Goal: Use online tool/utility: Utilize a website feature to perform a specific function

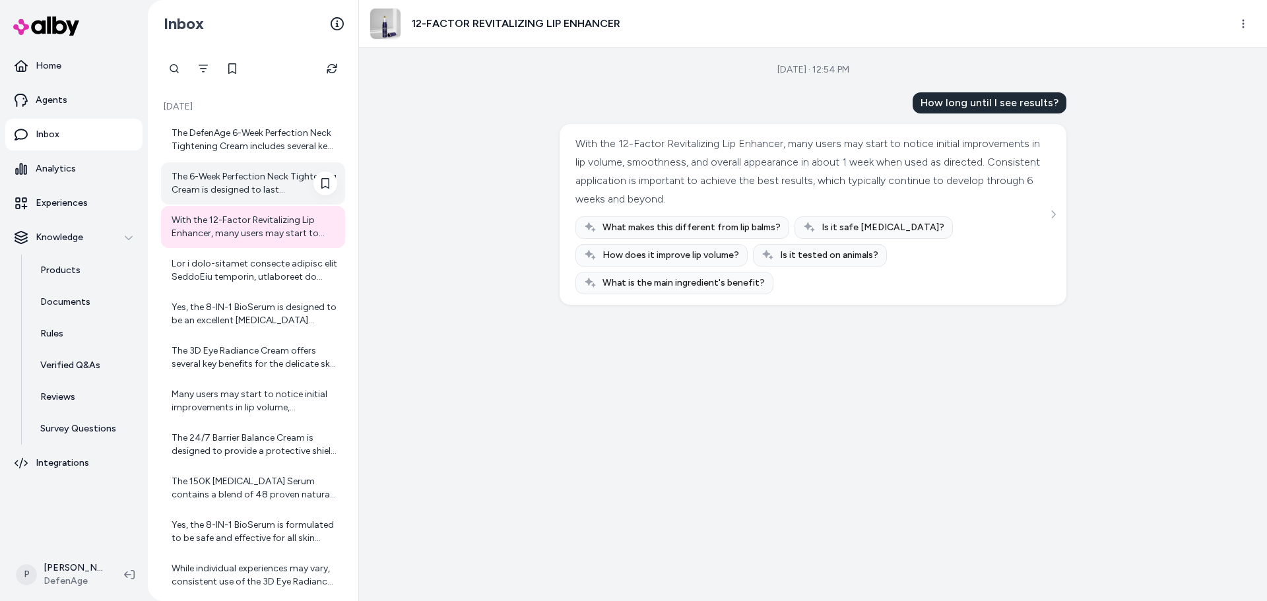
click at [258, 191] on div "The 6-Week Perfection Neck Tightening Cream is designed to last approximately s…" at bounding box center [255, 183] width 166 height 26
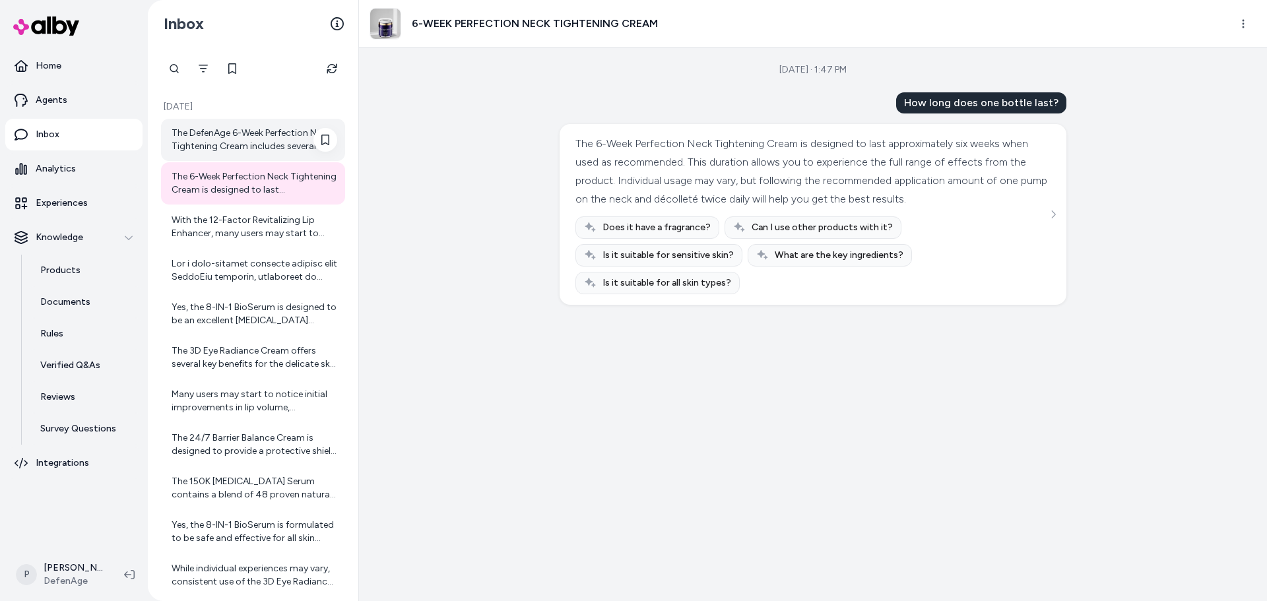
click at [264, 152] on div "The DefenAge 6-Week Perfection Neck Tightening Cream includes several key ingre…" at bounding box center [253, 140] width 184 height 42
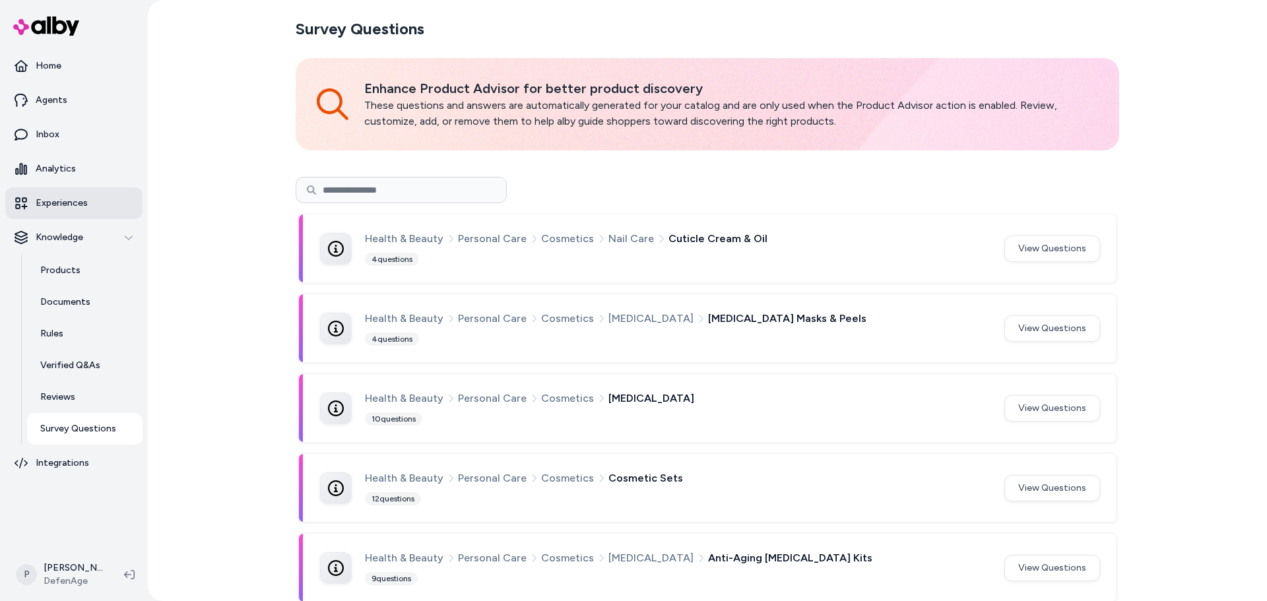
click at [72, 210] on link "Experiences" at bounding box center [73, 203] width 137 height 32
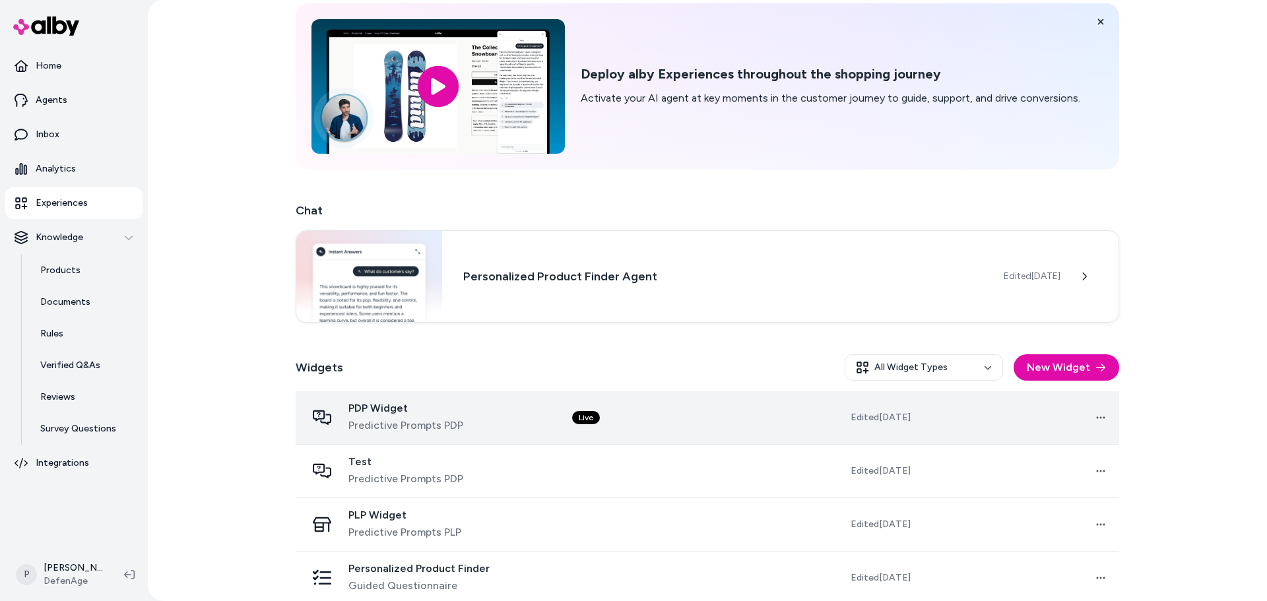
scroll to position [119, 0]
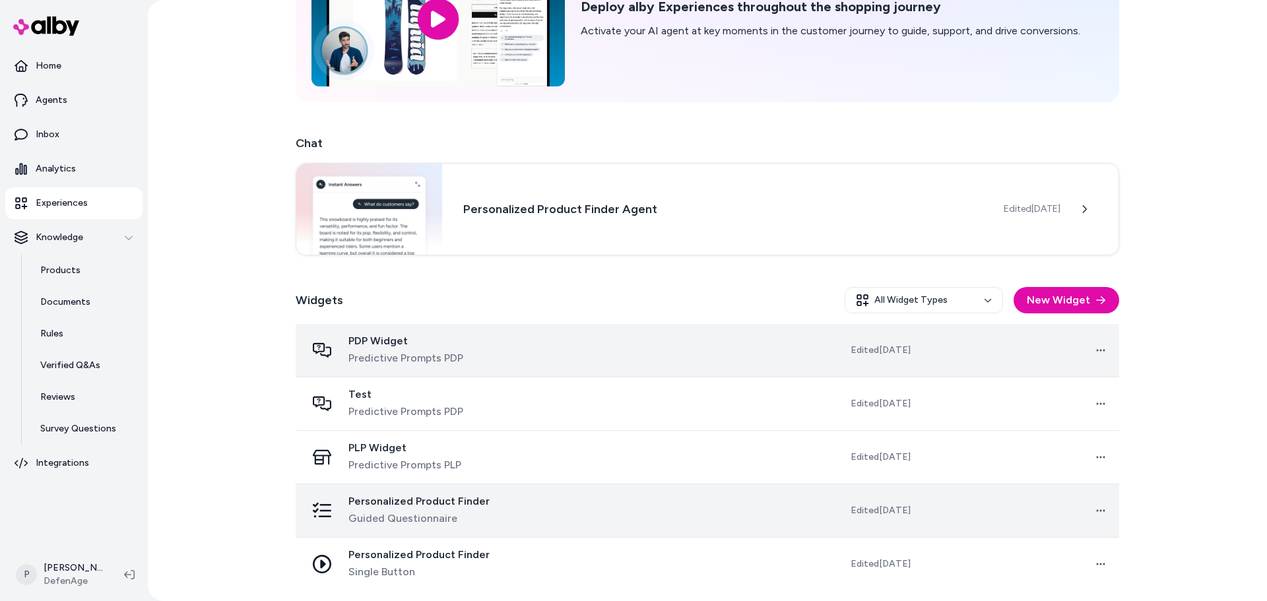
click at [534, 513] on div "Personalized Product Finder Guided Questionnaire" at bounding box center [428, 511] width 245 height 32
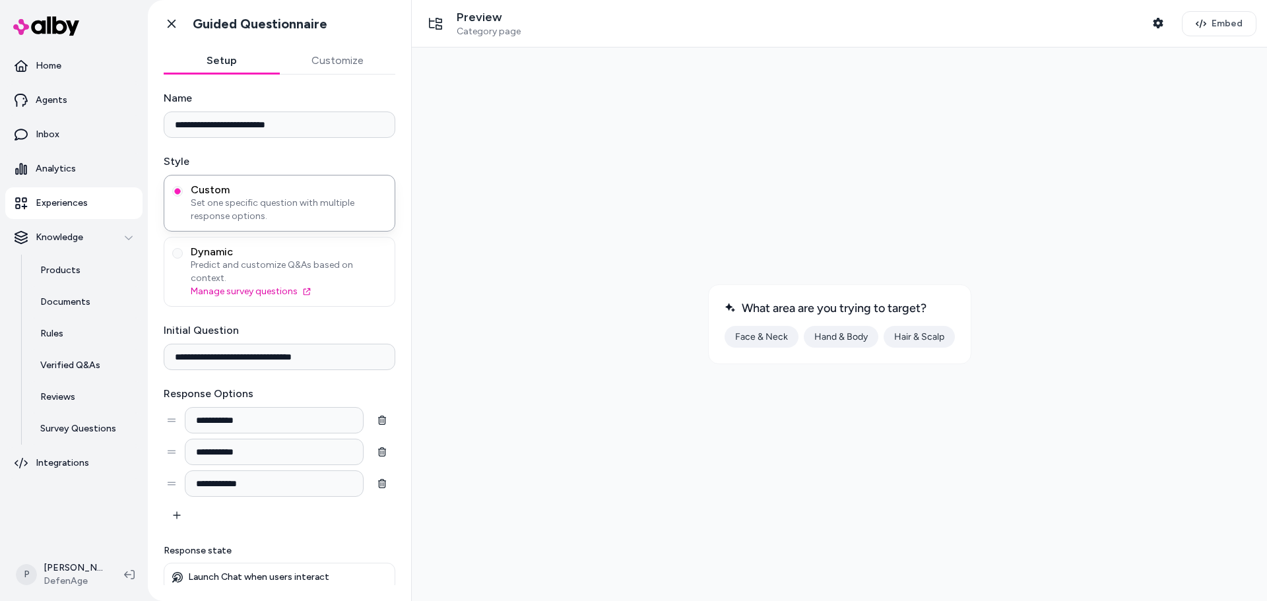
click at [766, 338] on button "Face & Neck" at bounding box center [761, 337] width 74 height 22
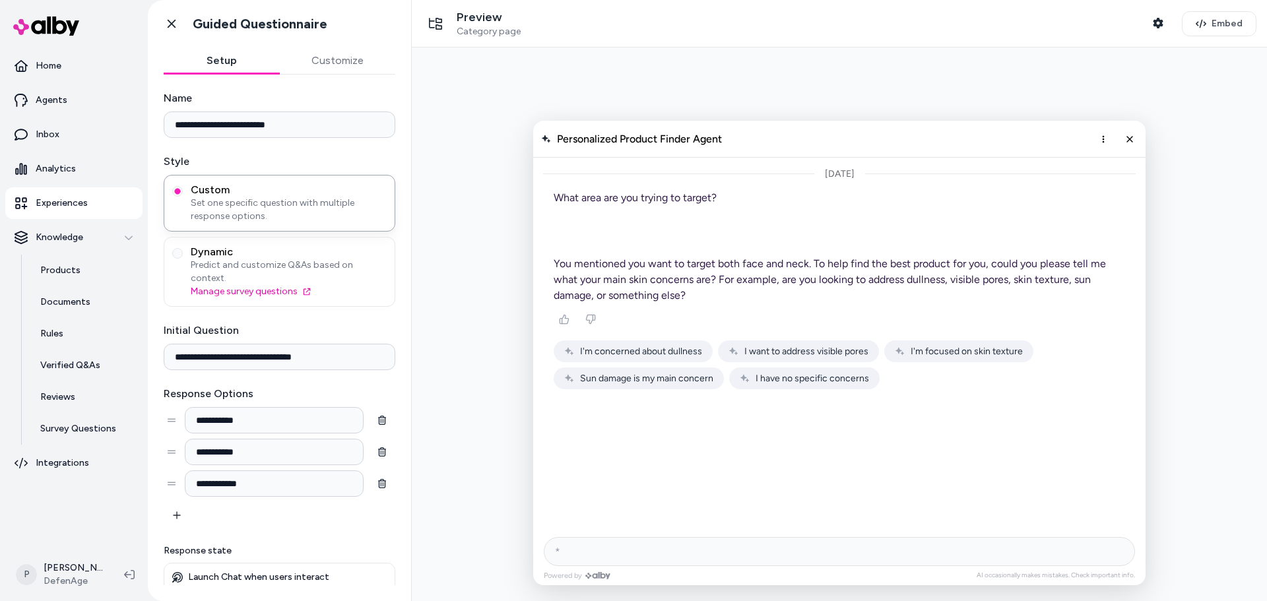
click at [783, 383] on span "I have no specific concerns" at bounding box center [811, 378] width 113 height 11
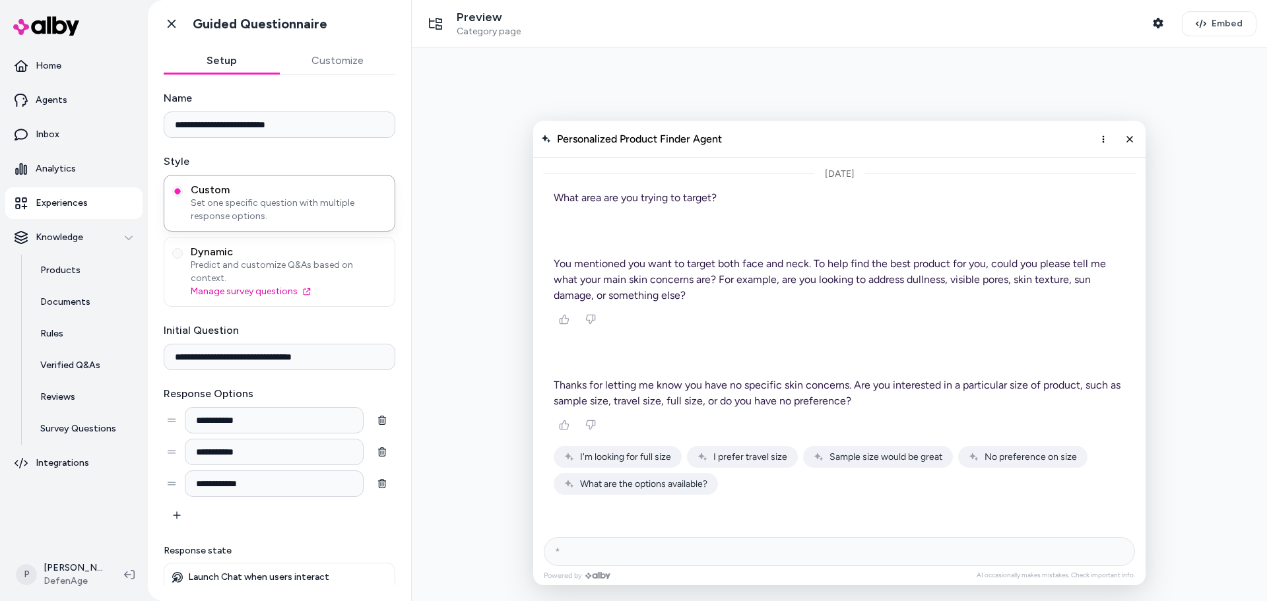
click at [620, 462] on span "I'm looking for full size" at bounding box center [625, 456] width 91 height 11
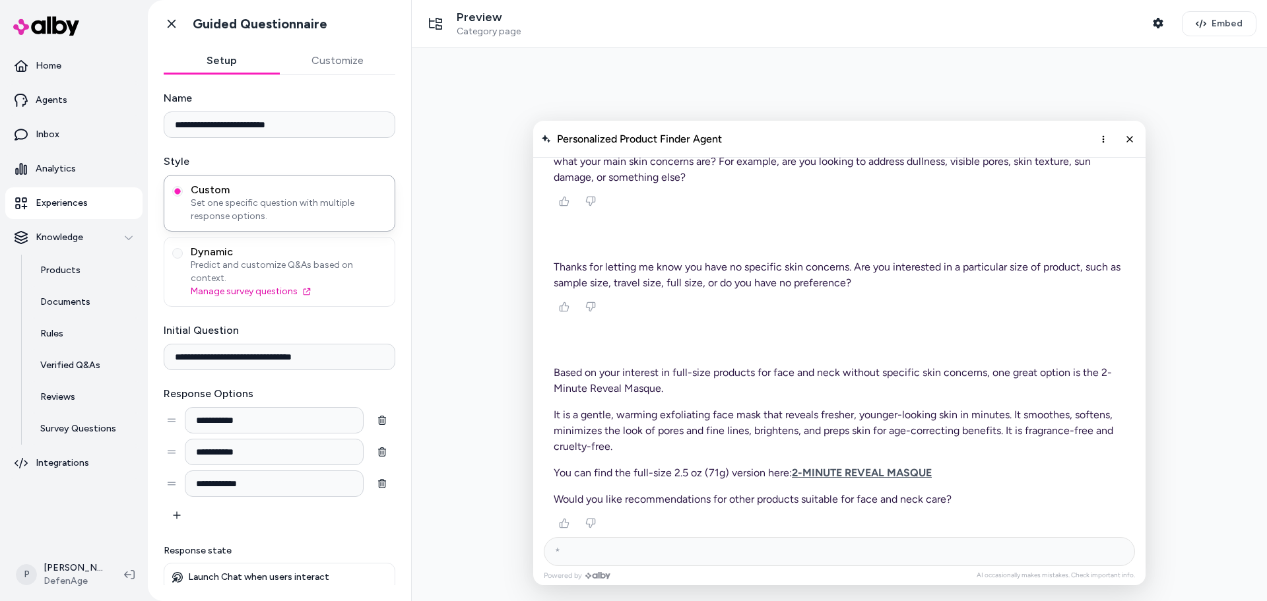
scroll to position [190, 0]
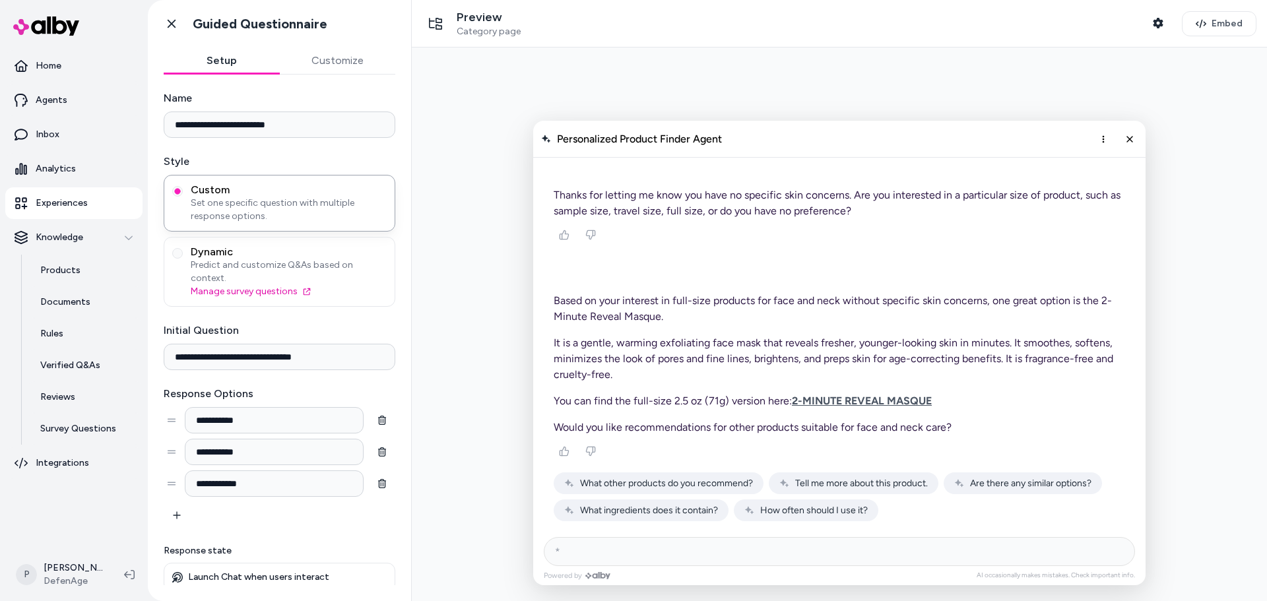
click at [666, 486] on span "What other products do you recommend?" at bounding box center [666, 483] width 173 height 11
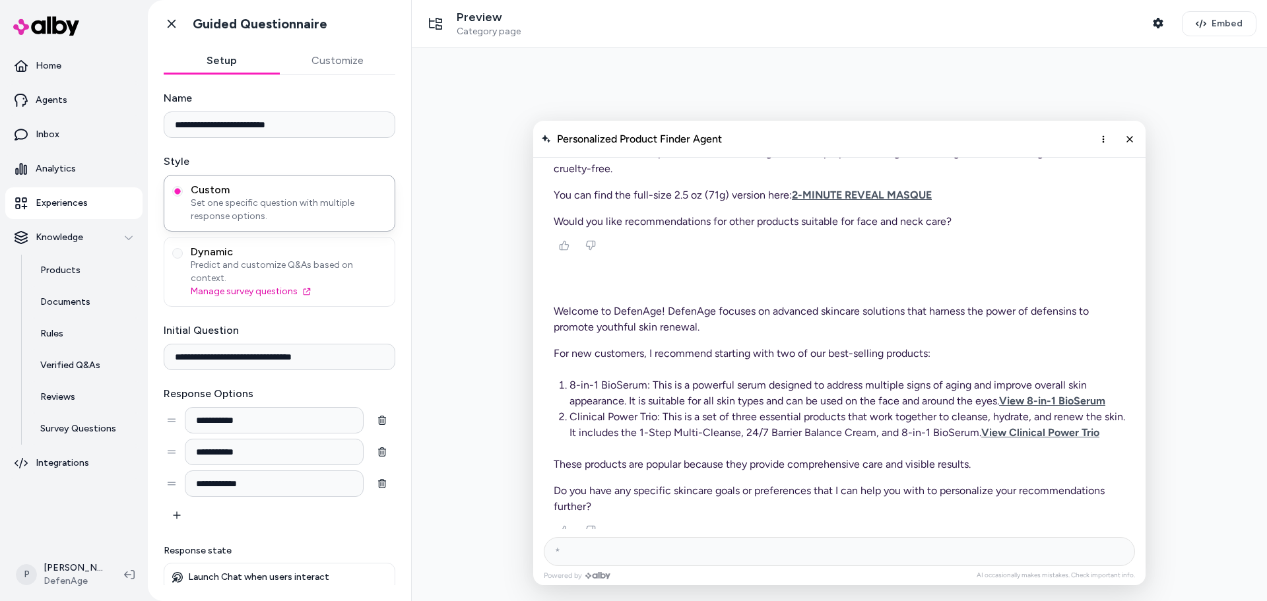
scroll to position [502, 0]
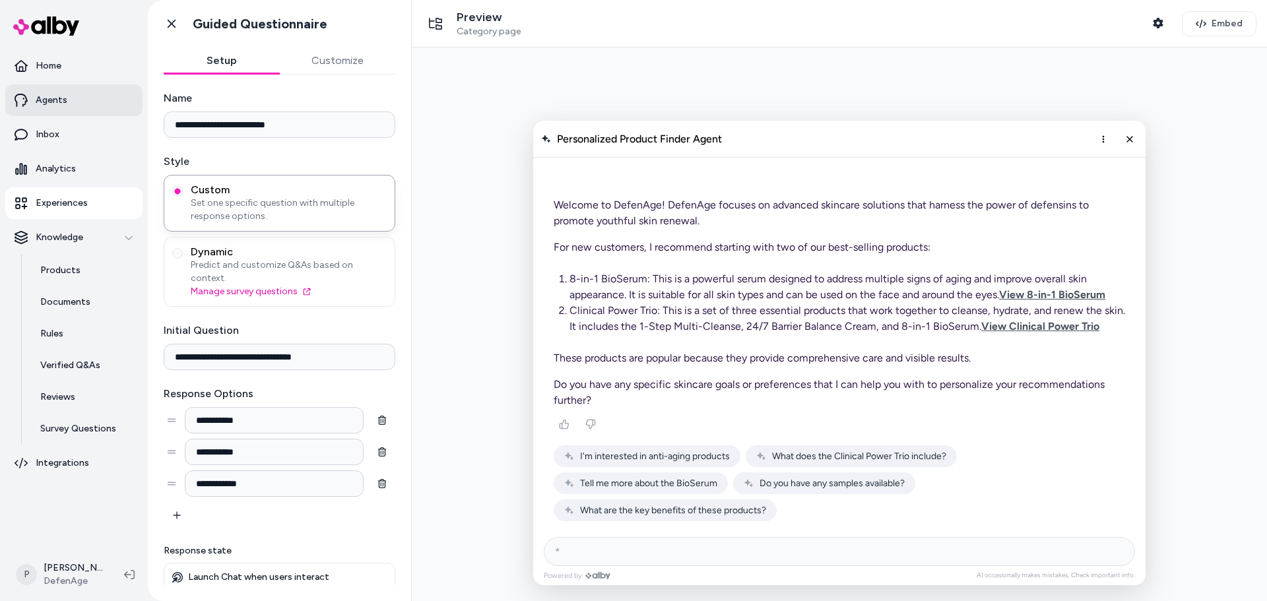
click at [68, 104] on link "Agents" at bounding box center [73, 100] width 137 height 32
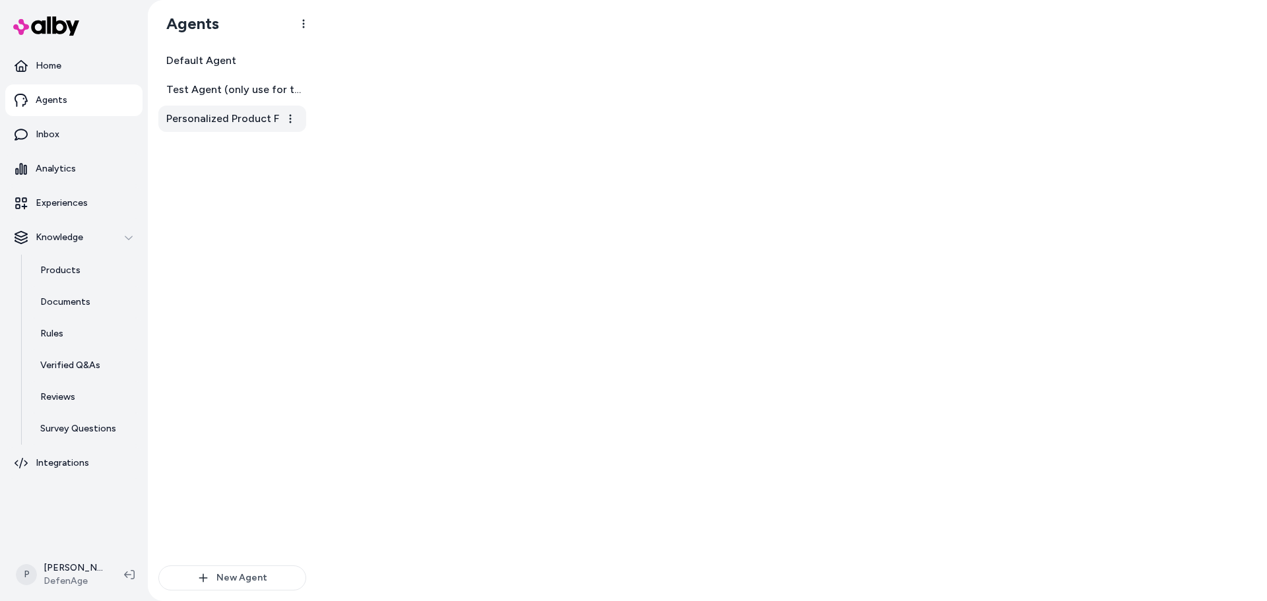
click at [261, 119] on span "Personalized Product Finder Agent" at bounding box center [233, 119] width 135 height 16
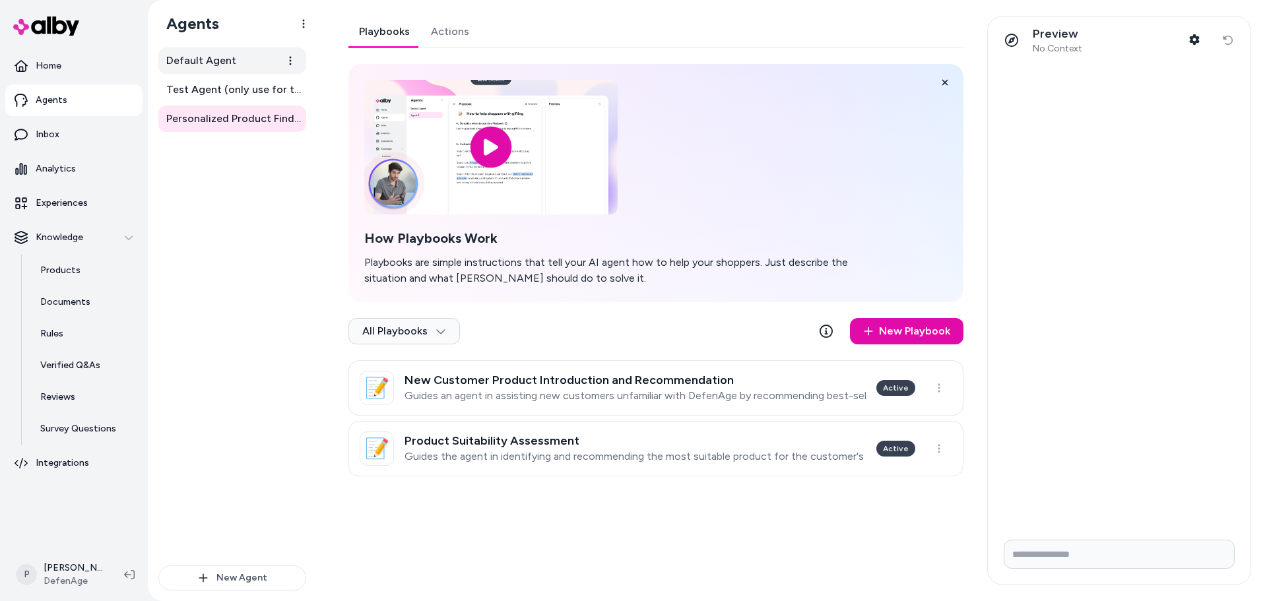
click at [220, 64] on span "Default Agent" at bounding box center [201, 61] width 70 height 16
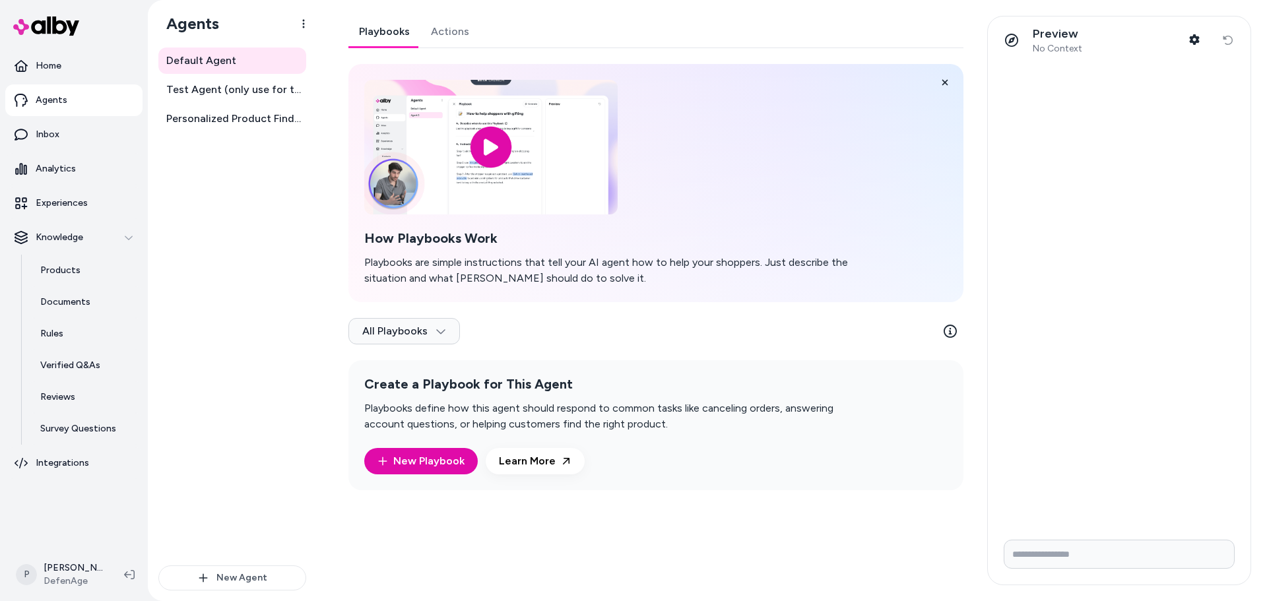
click at [431, 38] on link "Actions" at bounding box center [449, 32] width 59 height 32
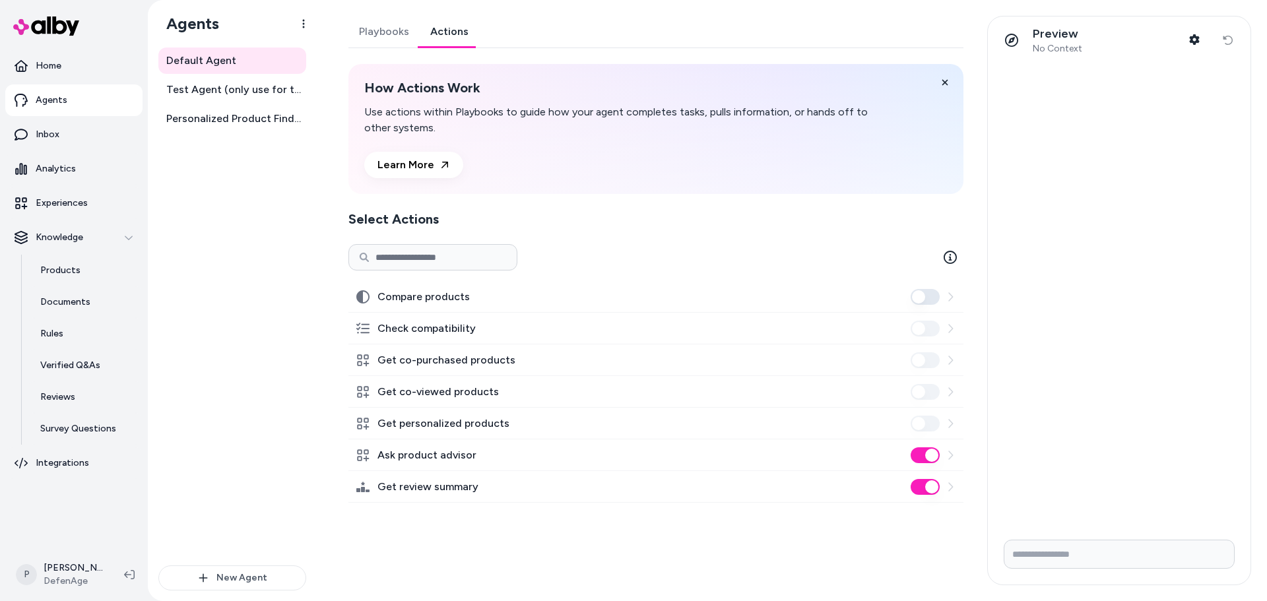
click at [384, 38] on link "Playbooks" at bounding box center [383, 32] width 71 height 32
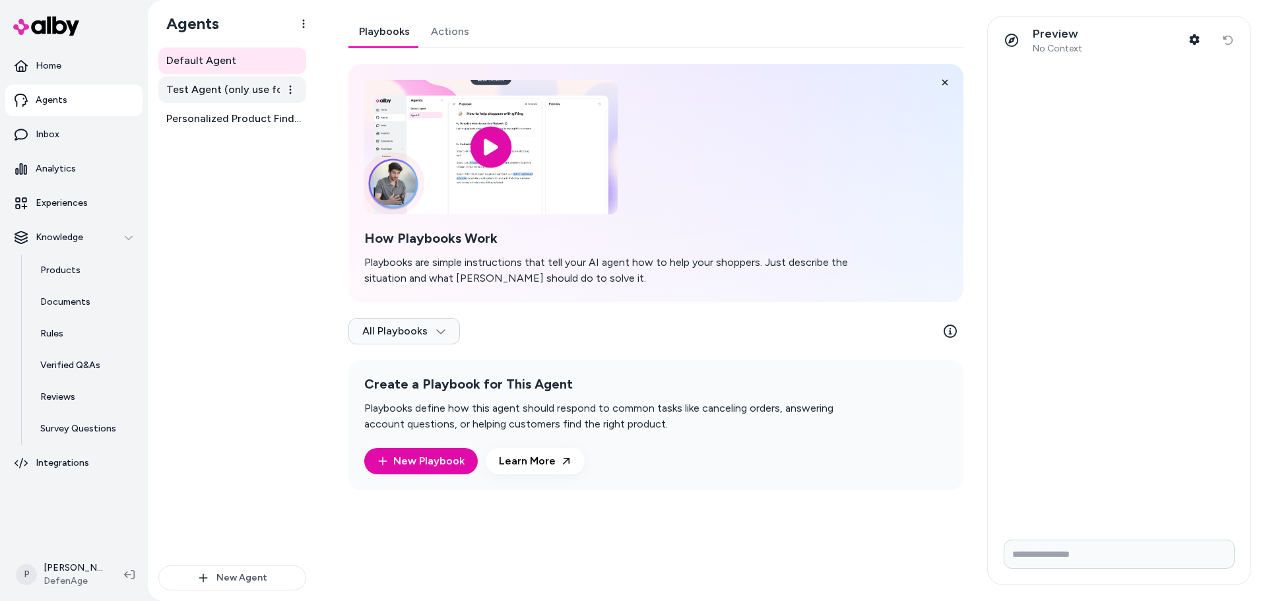
click at [231, 89] on span "Test Agent (only use for testing)" at bounding box center [233, 90] width 135 height 16
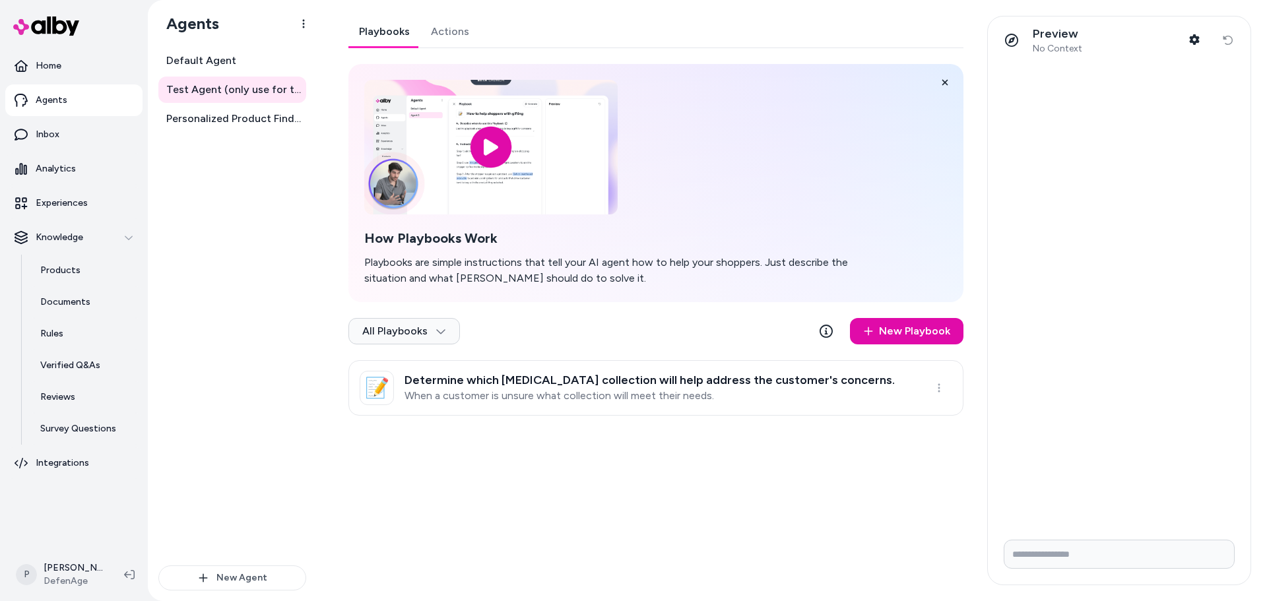
click at [448, 38] on link "Actions" at bounding box center [449, 32] width 59 height 32
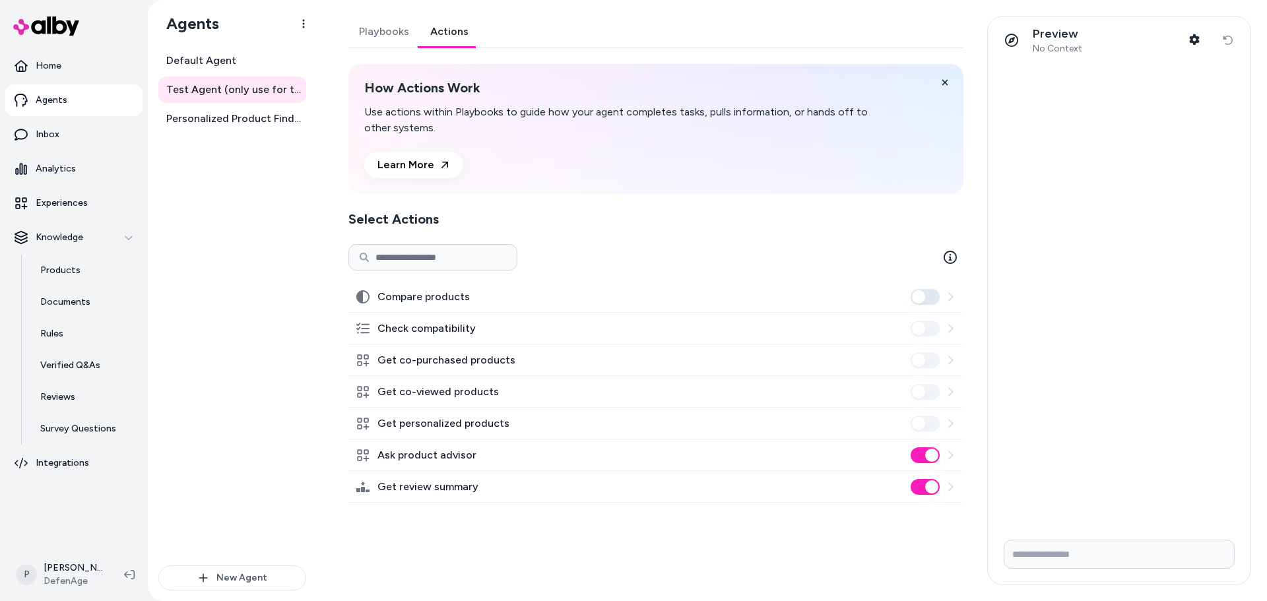
click at [379, 30] on link "Playbooks" at bounding box center [383, 32] width 71 height 32
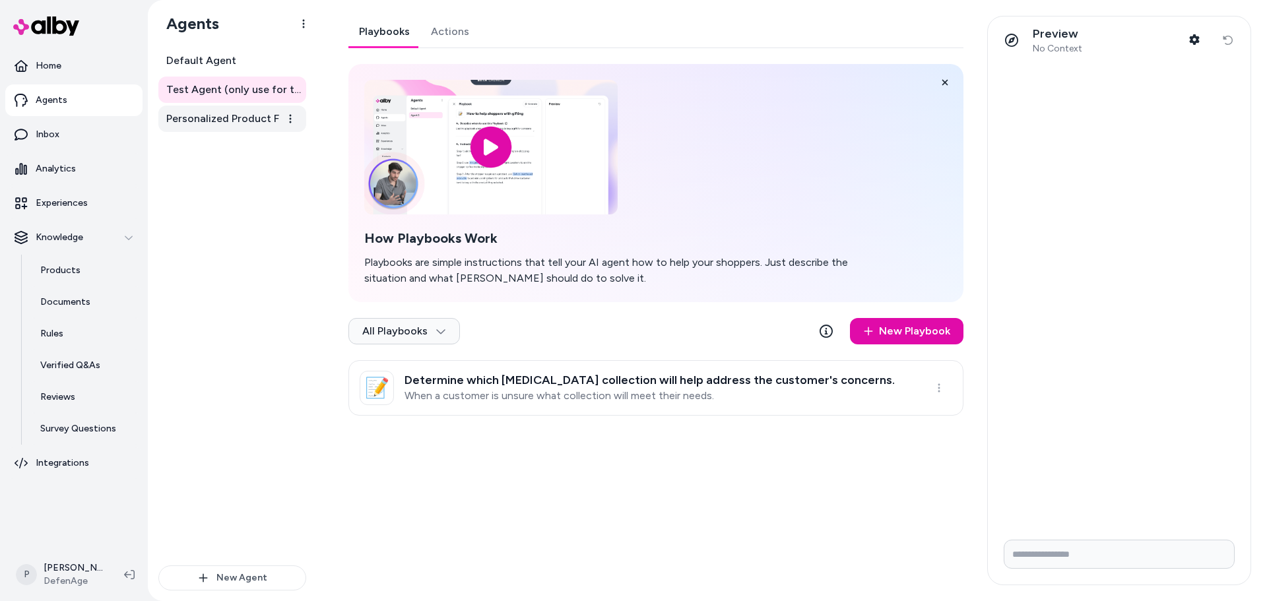
click at [228, 125] on span "Personalized Product Finder Agent" at bounding box center [233, 119] width 135 height 16
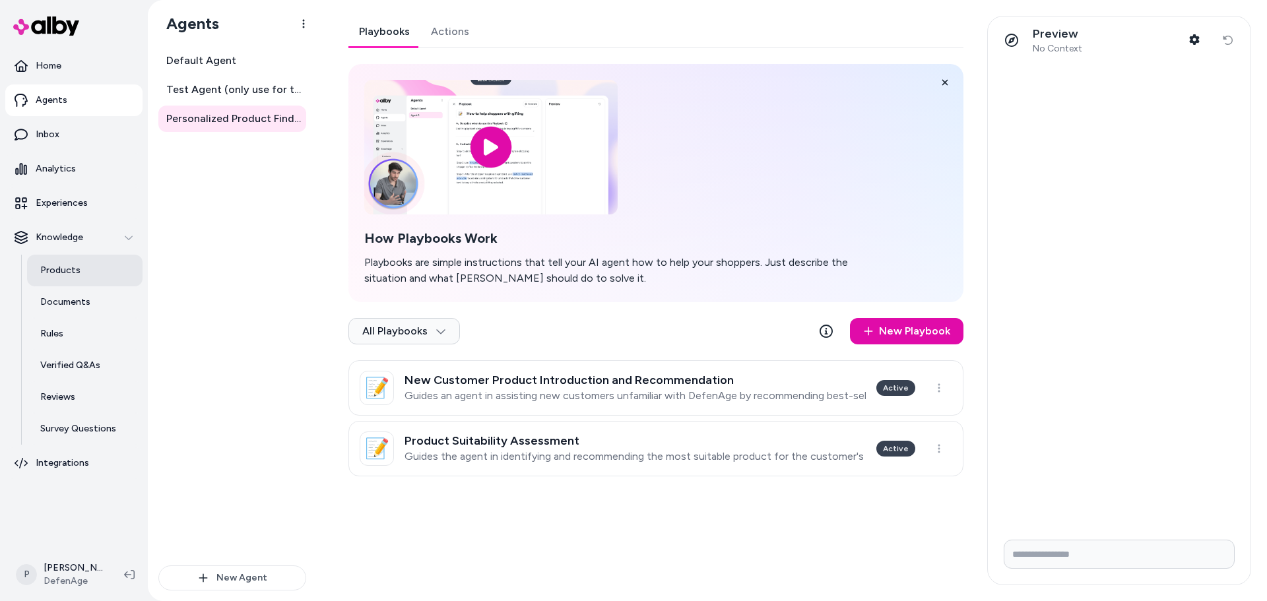
click at [94, 280] on link "Products" at bounding box center [84, 271] width 115 height 32
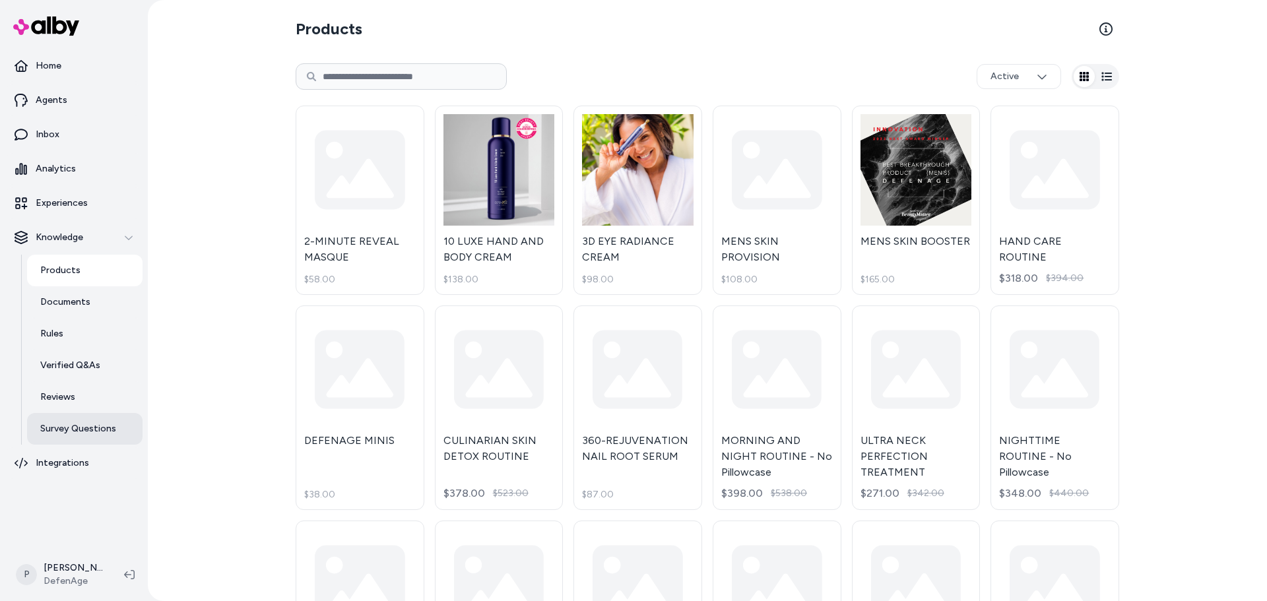
click at [94, 433] on p "Survey Questions" at bounding box center [78, 428] width 76 height 13
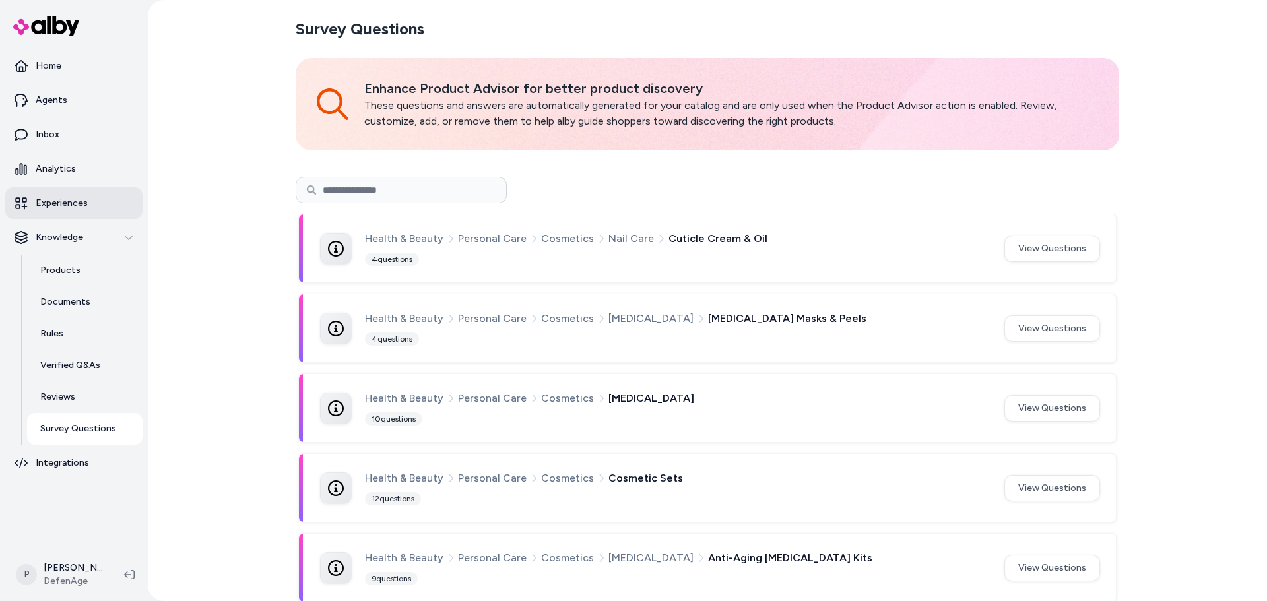
click at [31, 203] on link "Experiences" at bounding box center [73, 203] width 137 height 32
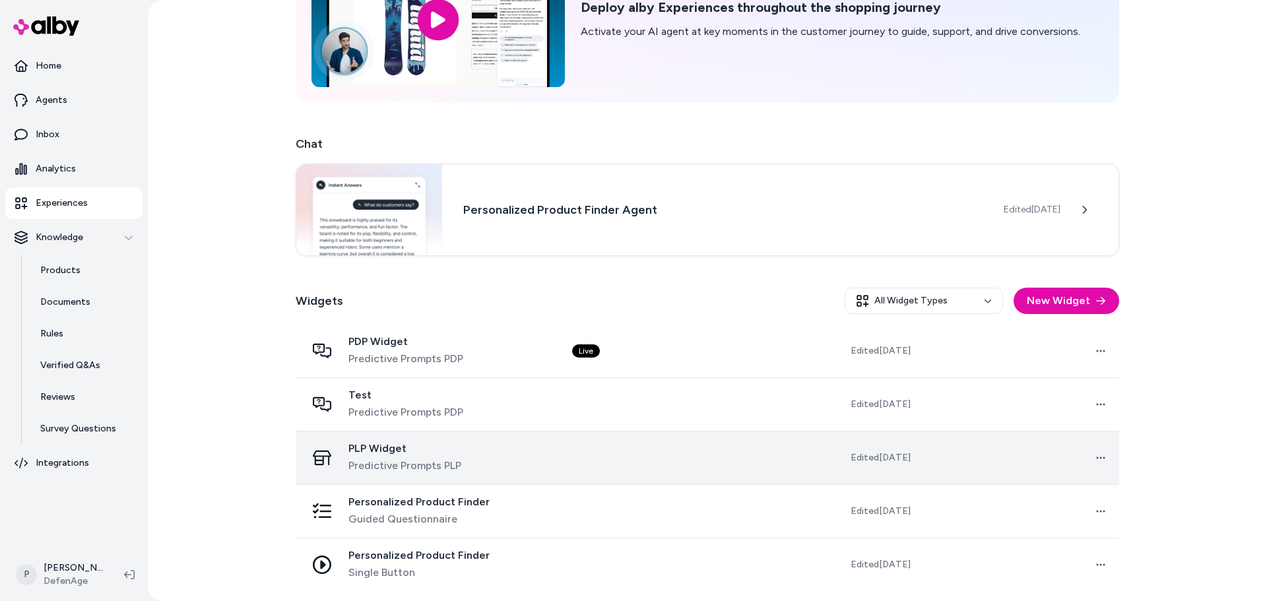
scroll to position [119, 0]
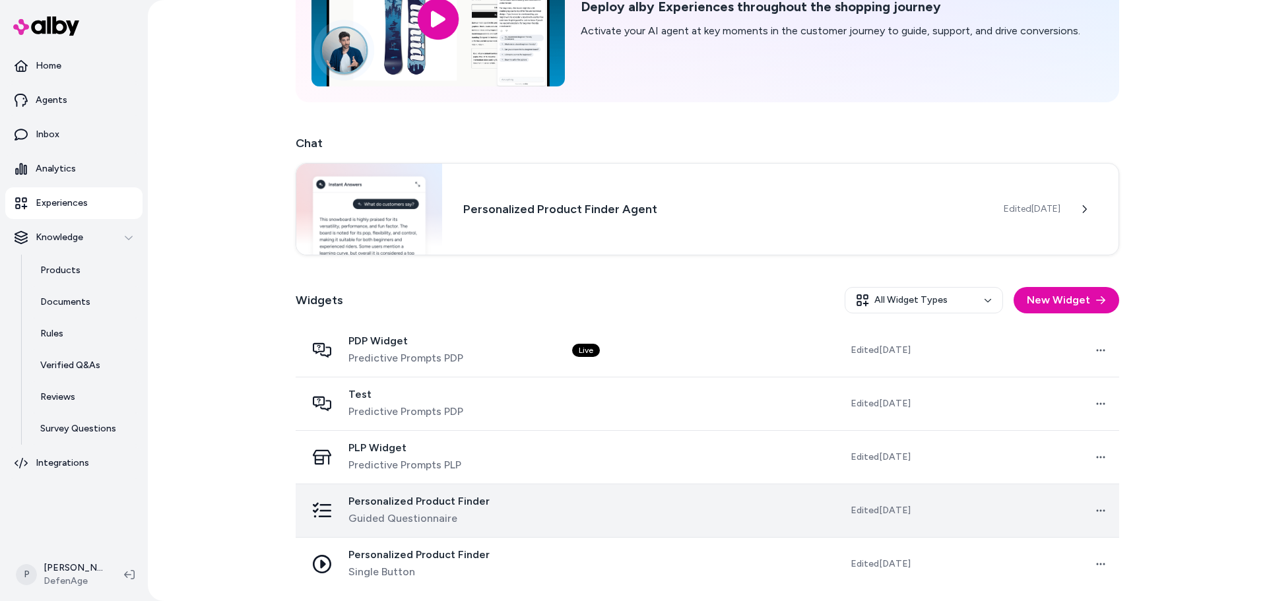
click at [505, 507] on div "Personalized Product Finder Guided Questionnaire" at bounding box center [428, 511] width 245 height 32
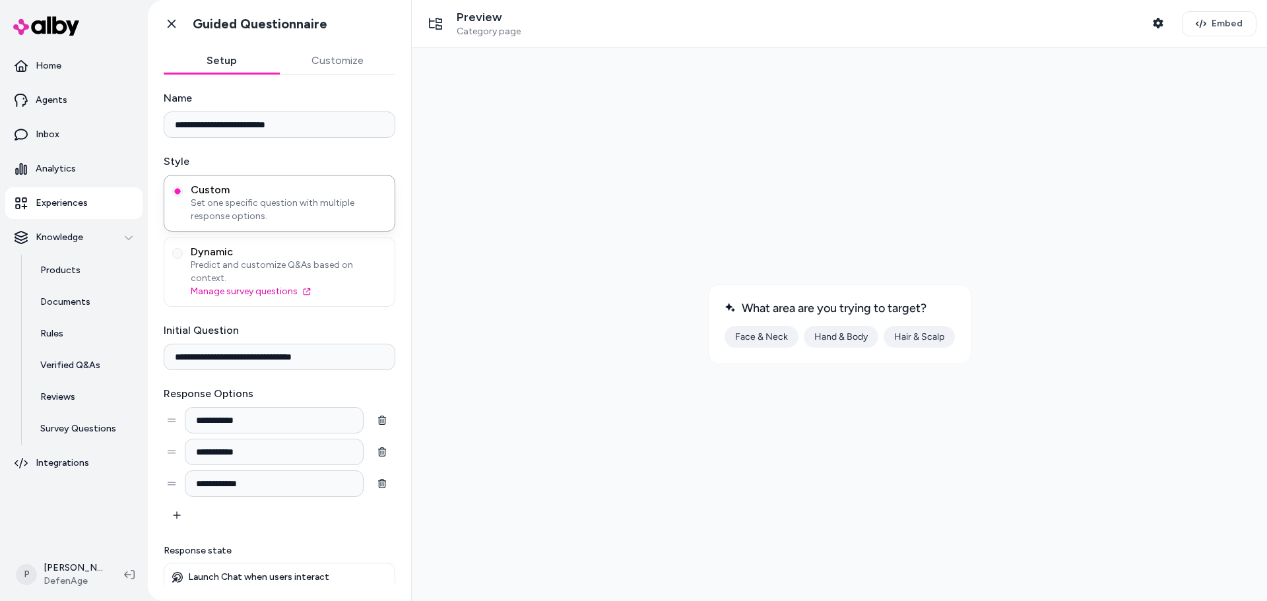
click at [918, 334] on button "Hair & Scalp" at bounding box center [918, 337] width 71 height 22
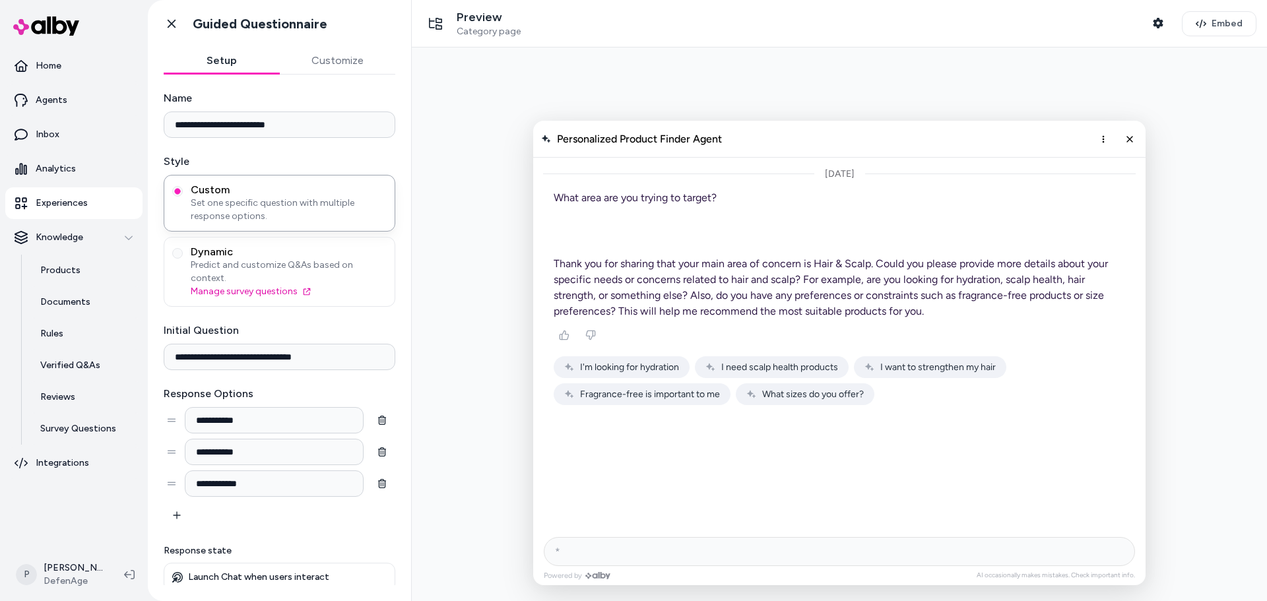
click at [945, 365] on span "I want to strengthen my hair" at bounding box center [937, 367] width 115 height 11
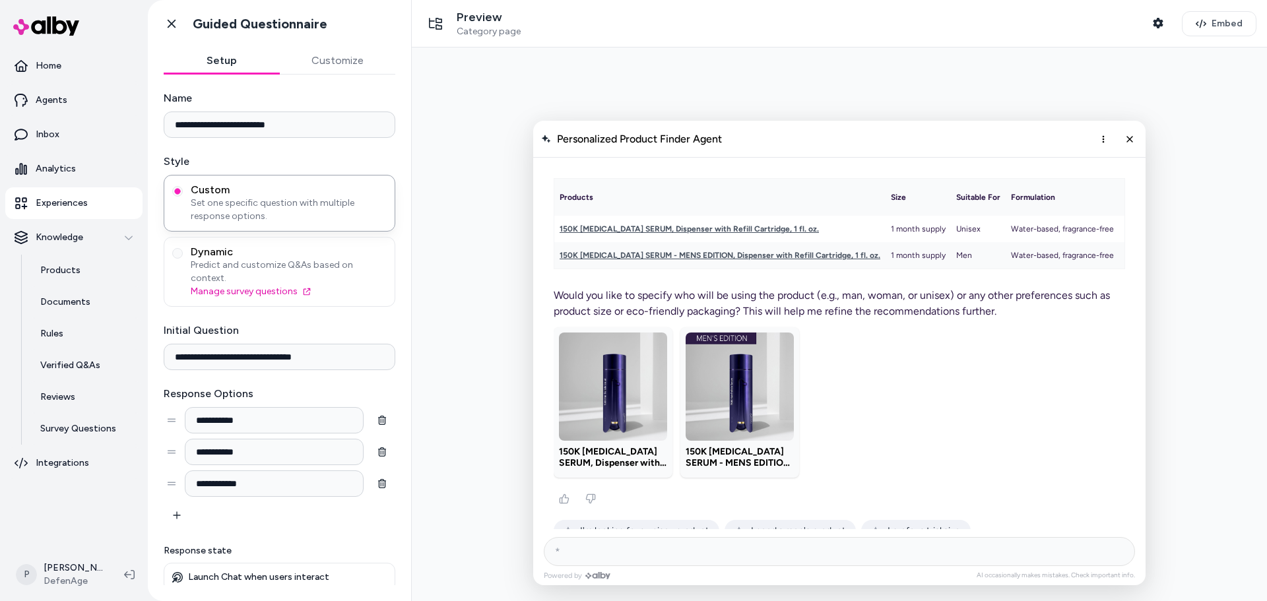
scroll to position [323, 0]
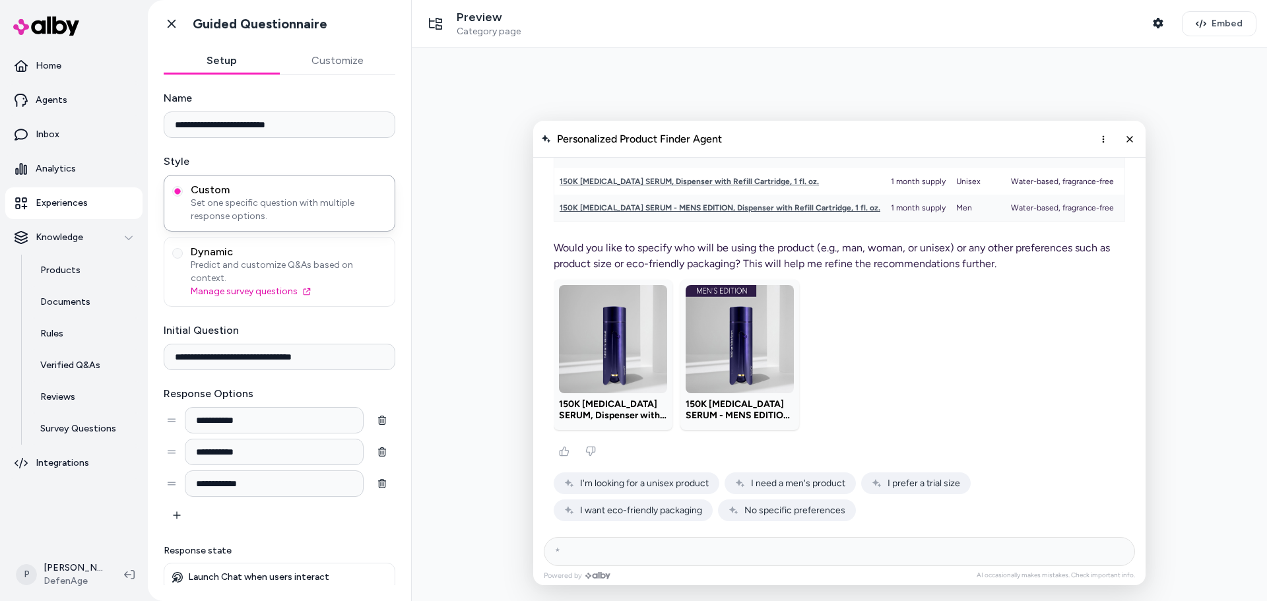
click at [619, 513] on span "I want eco-friendly packaging" at bounding box center [641, 510] width 122 height 11
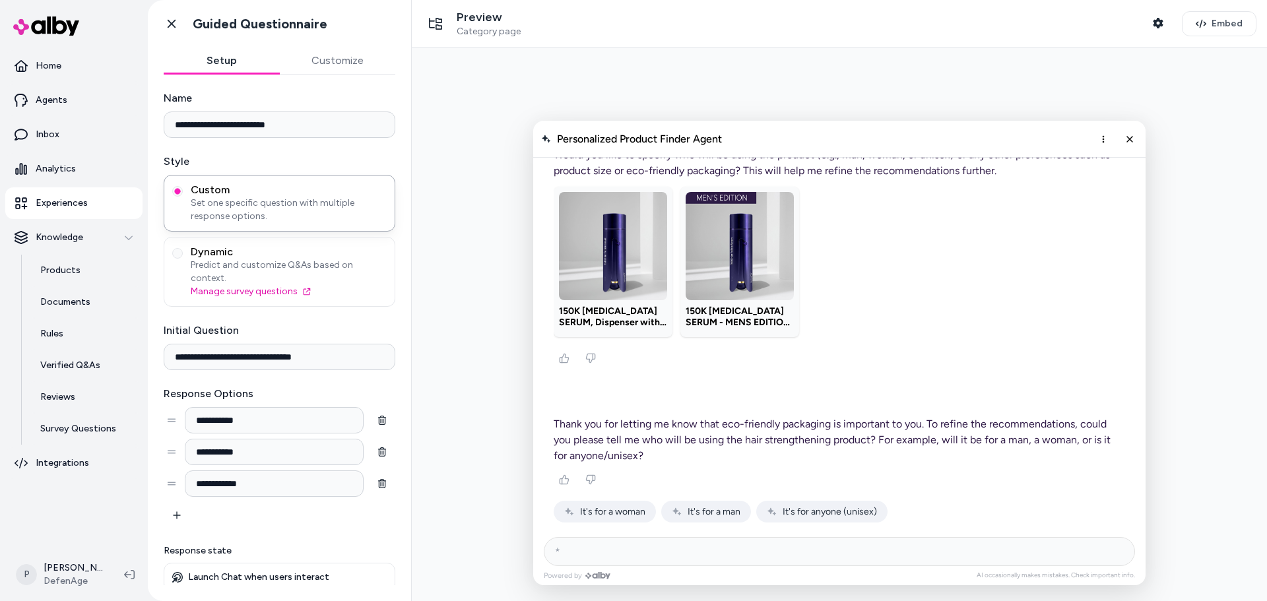
scroll to position [417, 0]
click at [701, 511] on span "It's for a man" at bounding box center [713, 510] width 53 height 11
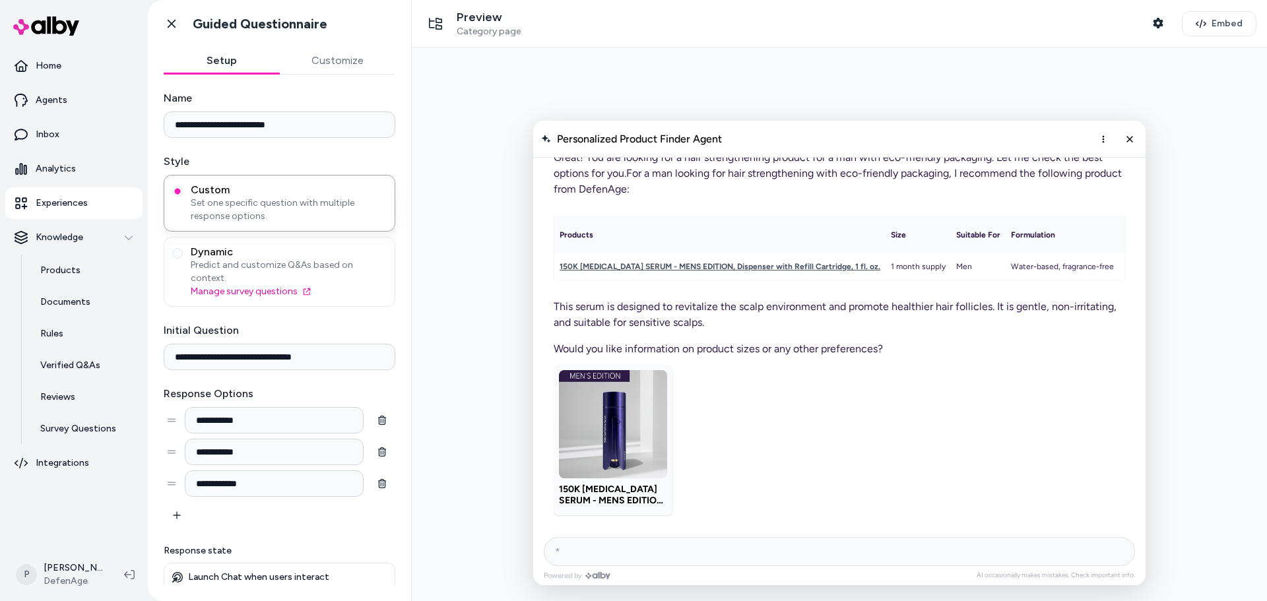
scroll to position [926, 0]
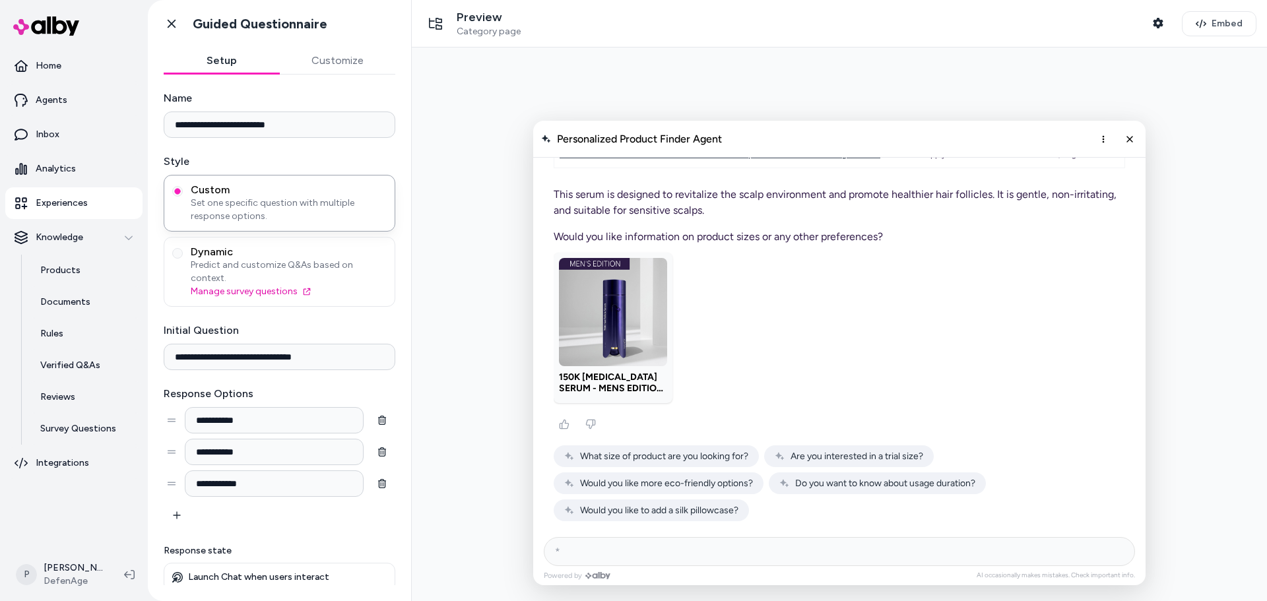
click at [649, 512] on span "Would you like to add a silk pillowcase?" at bounding box center [659, 510] width 158 height 11
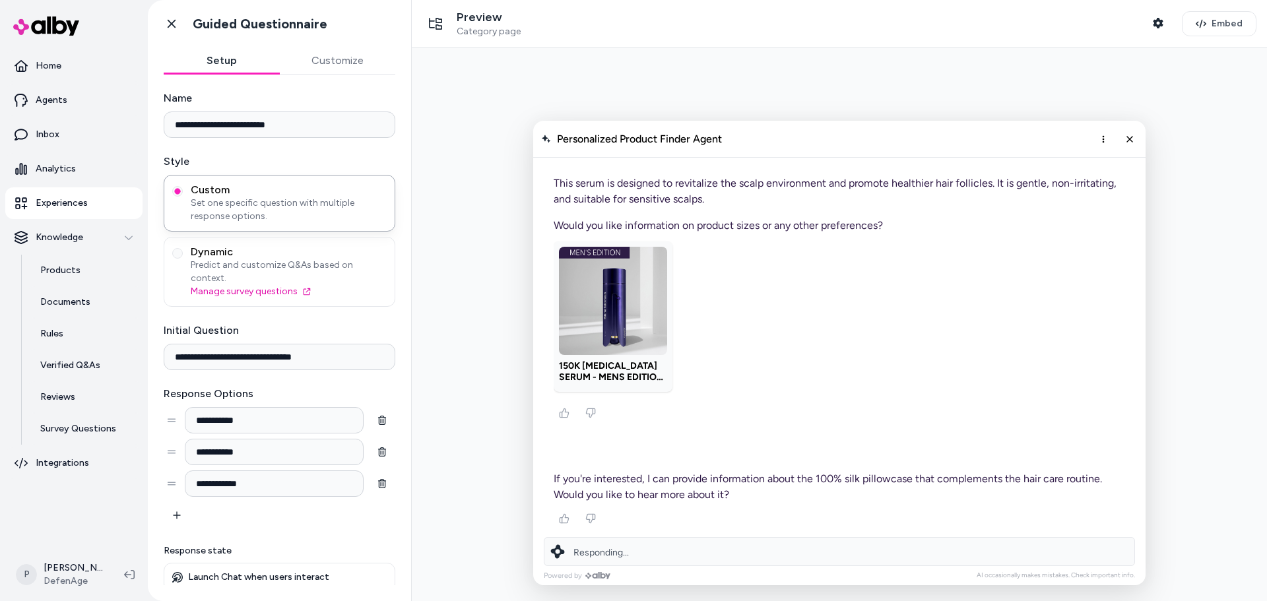
scroll to position [937, 0]
click at [604, 559] on input "AI Shopping Assistant" at bounding box center [839, 551] width 591 height 29
type input "***"
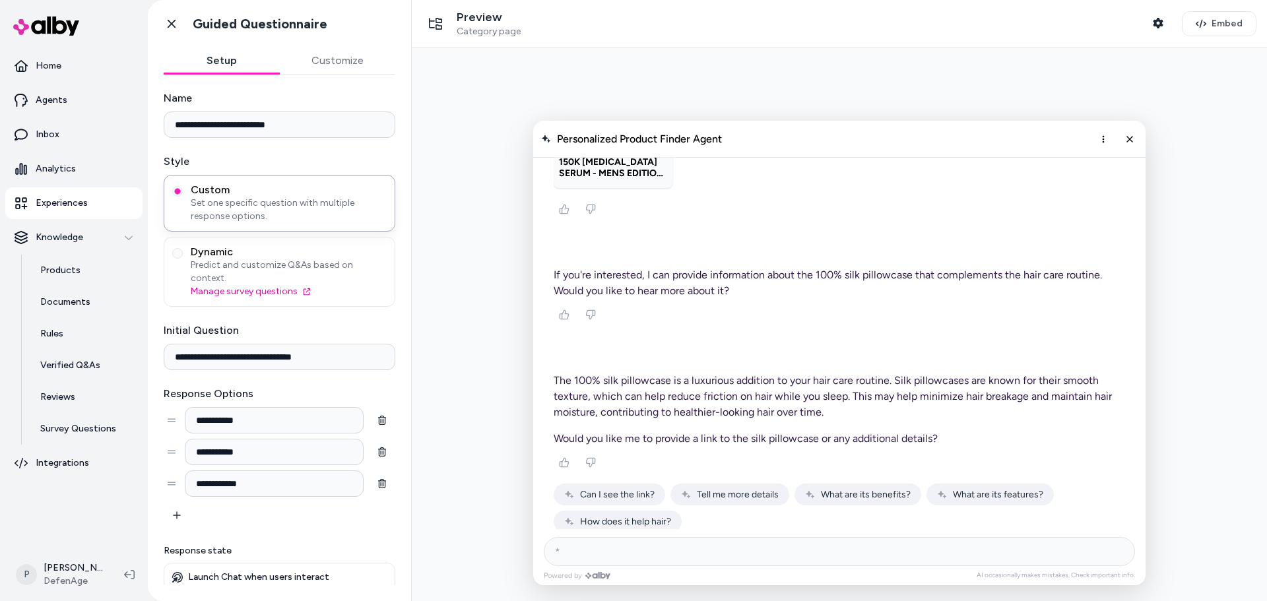
scroll to position [1152, 0]
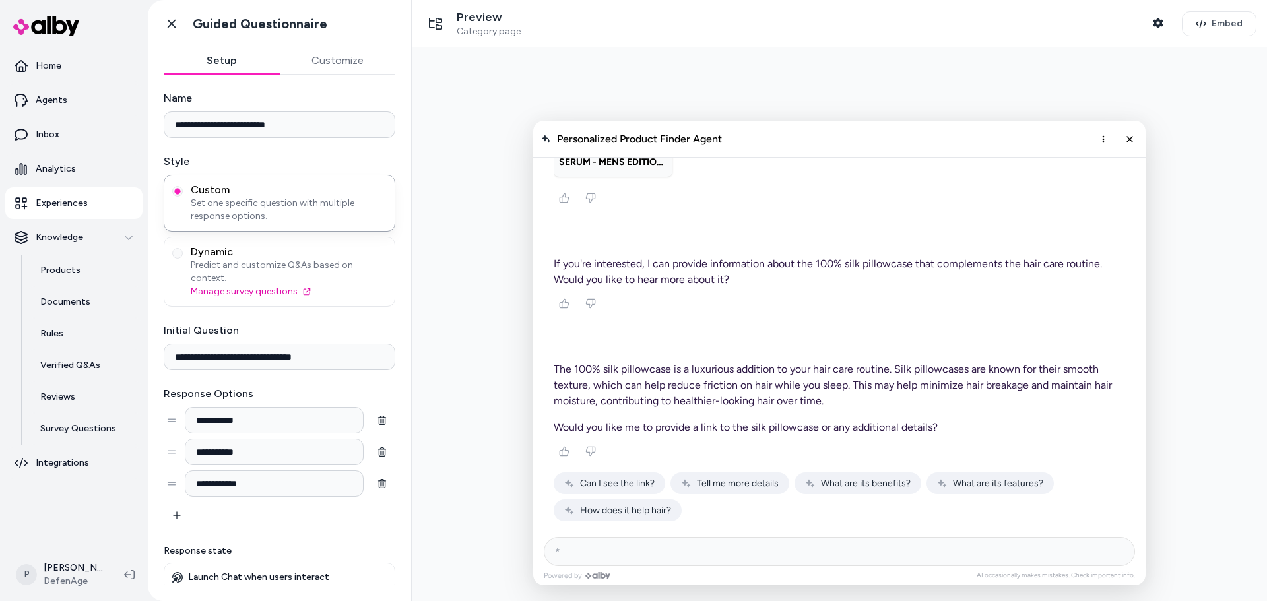
click at [643, 482] on span "Can I see the link?" at bounding box center [617, 483] width 75 height 11
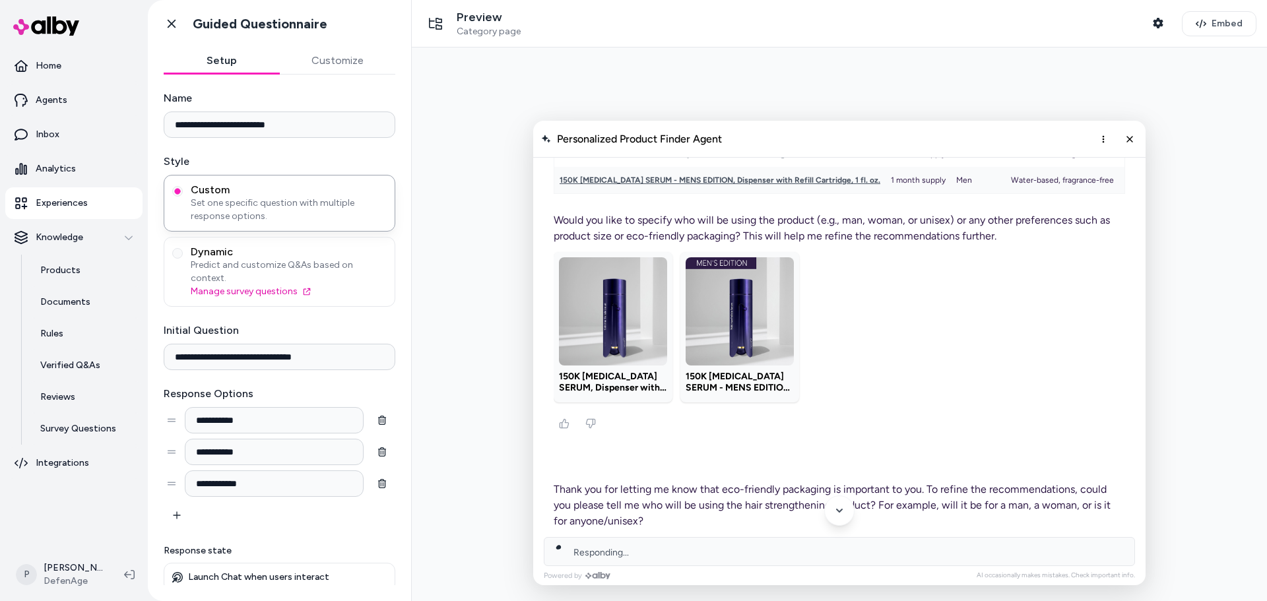
scroll to position [0, 0]
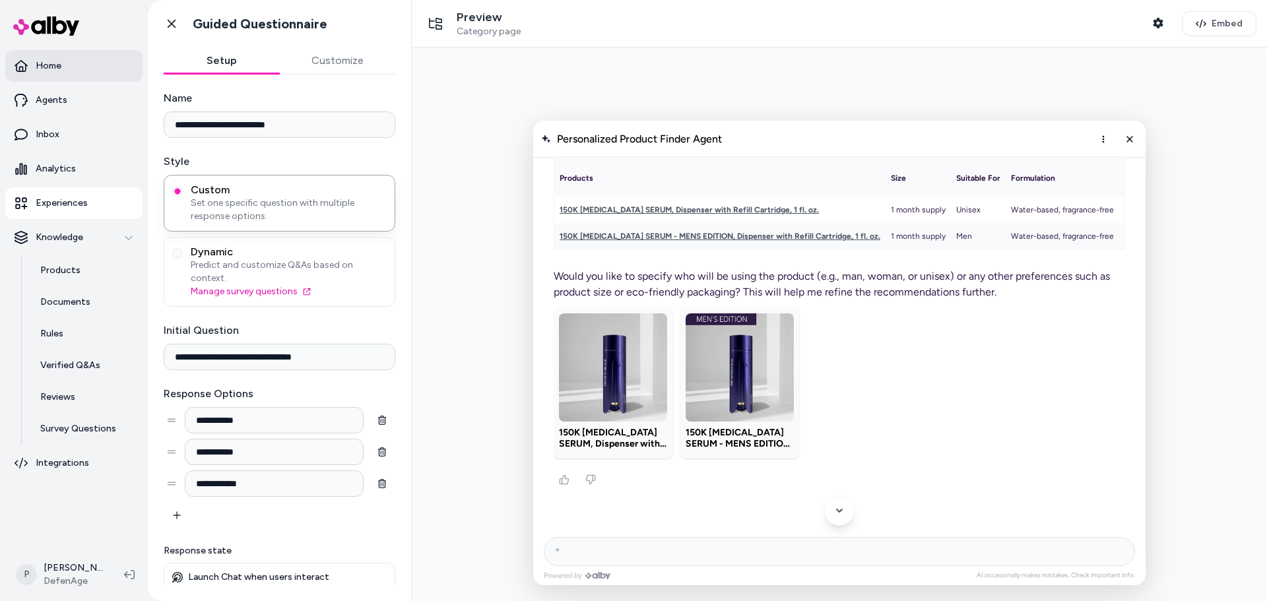
click at [61, 69] on p "Home" at bounding box center [49, 65] width 26 height 13
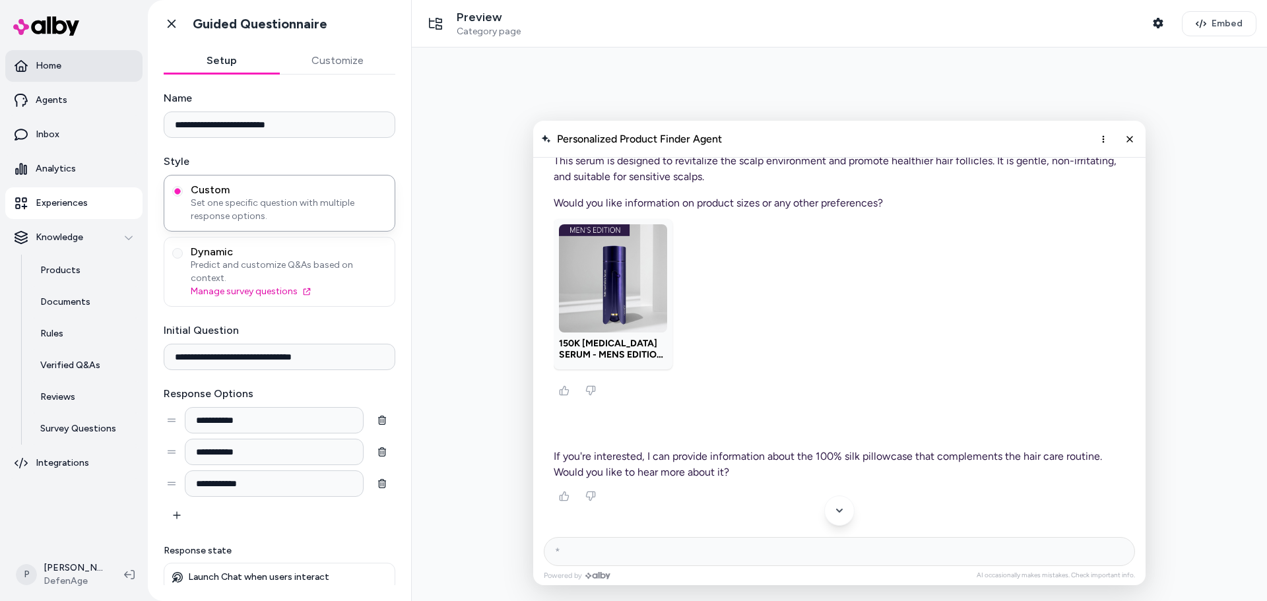
scroll to position [1154, 0]
